Goal: Find specific page/section

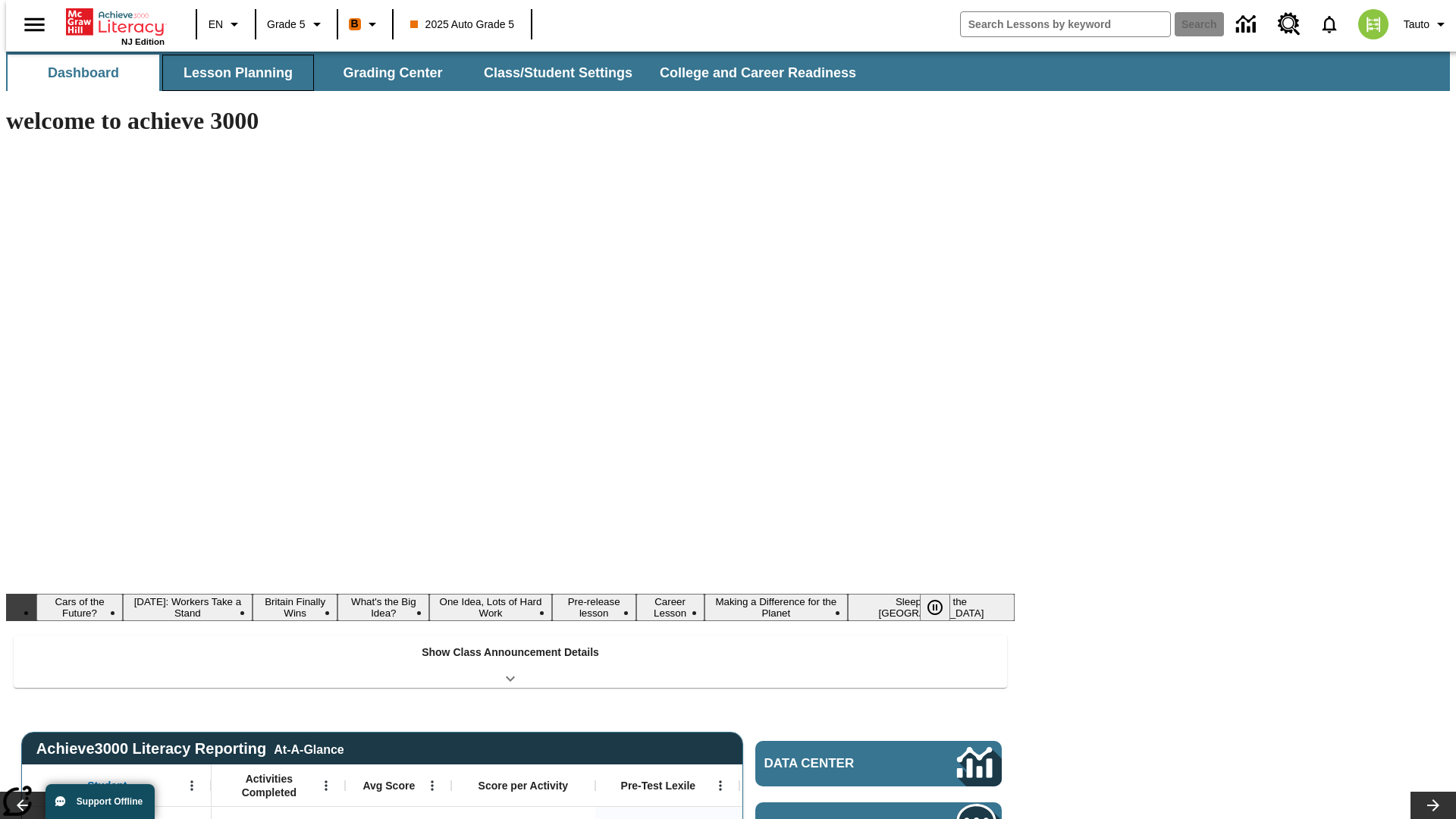
click at [232, 73] on button "Lesson Planning" at bounding box center [237, 73] width 152 height 36
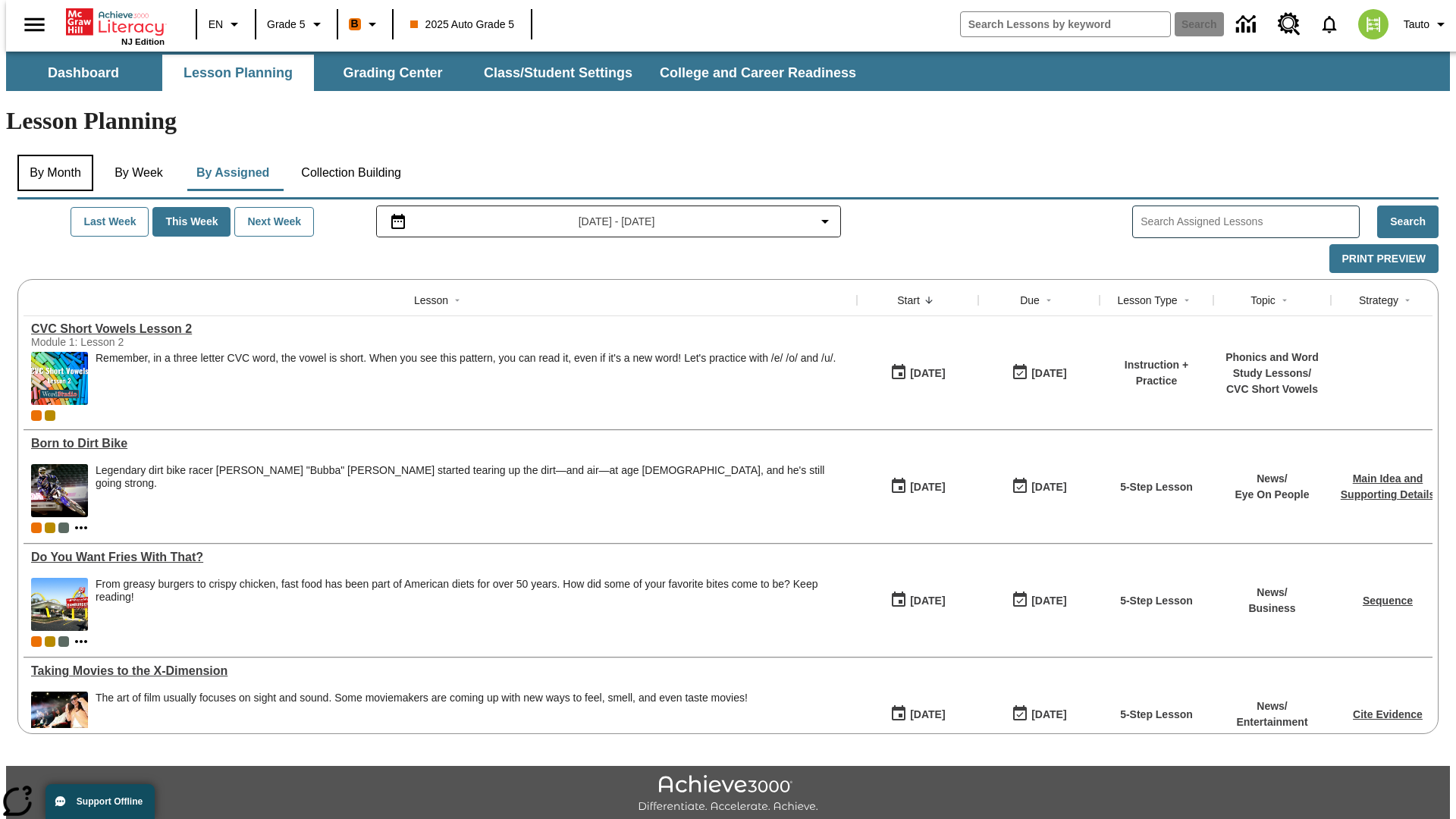
click at [50, 155] on button "By Month" at bounding box center [55, 173] width 76 height 36
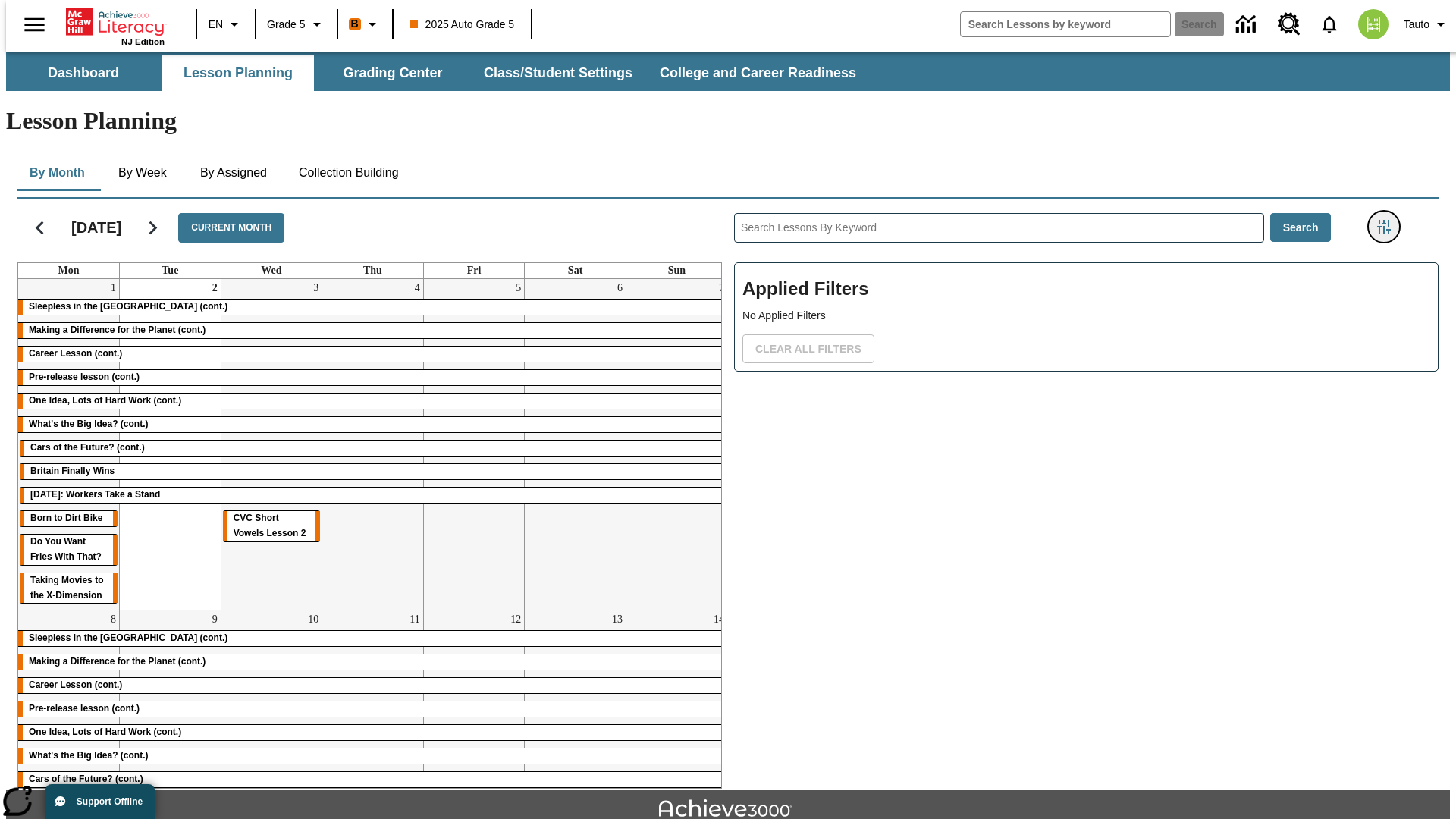
click at [1389, 220] on icon "Filters Side menu" at bounding box center [1383, 227] width 13 height 13
